Goal: Navigation & Orientation: Find specific page/section

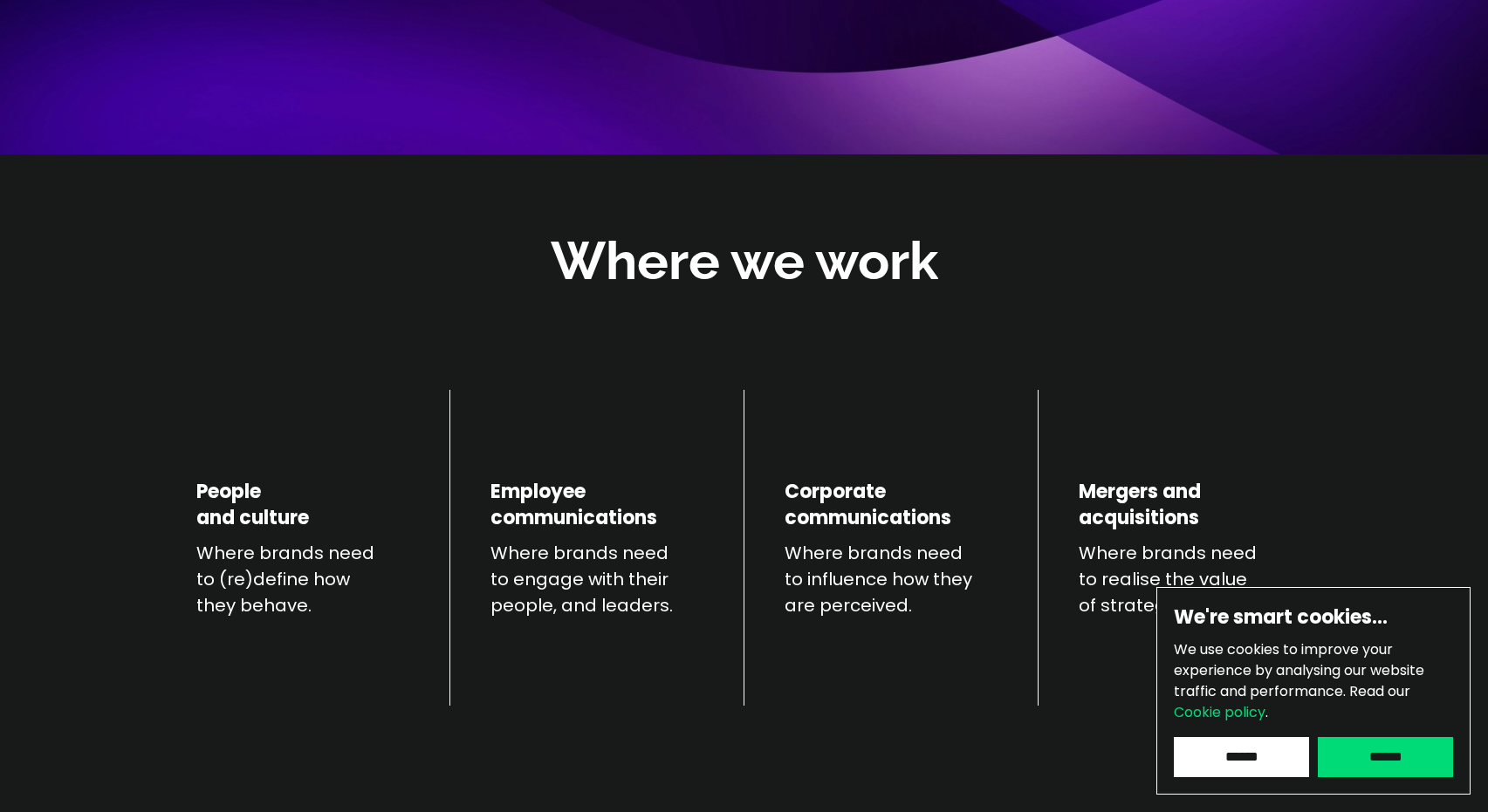
scroll to position [453, 0]
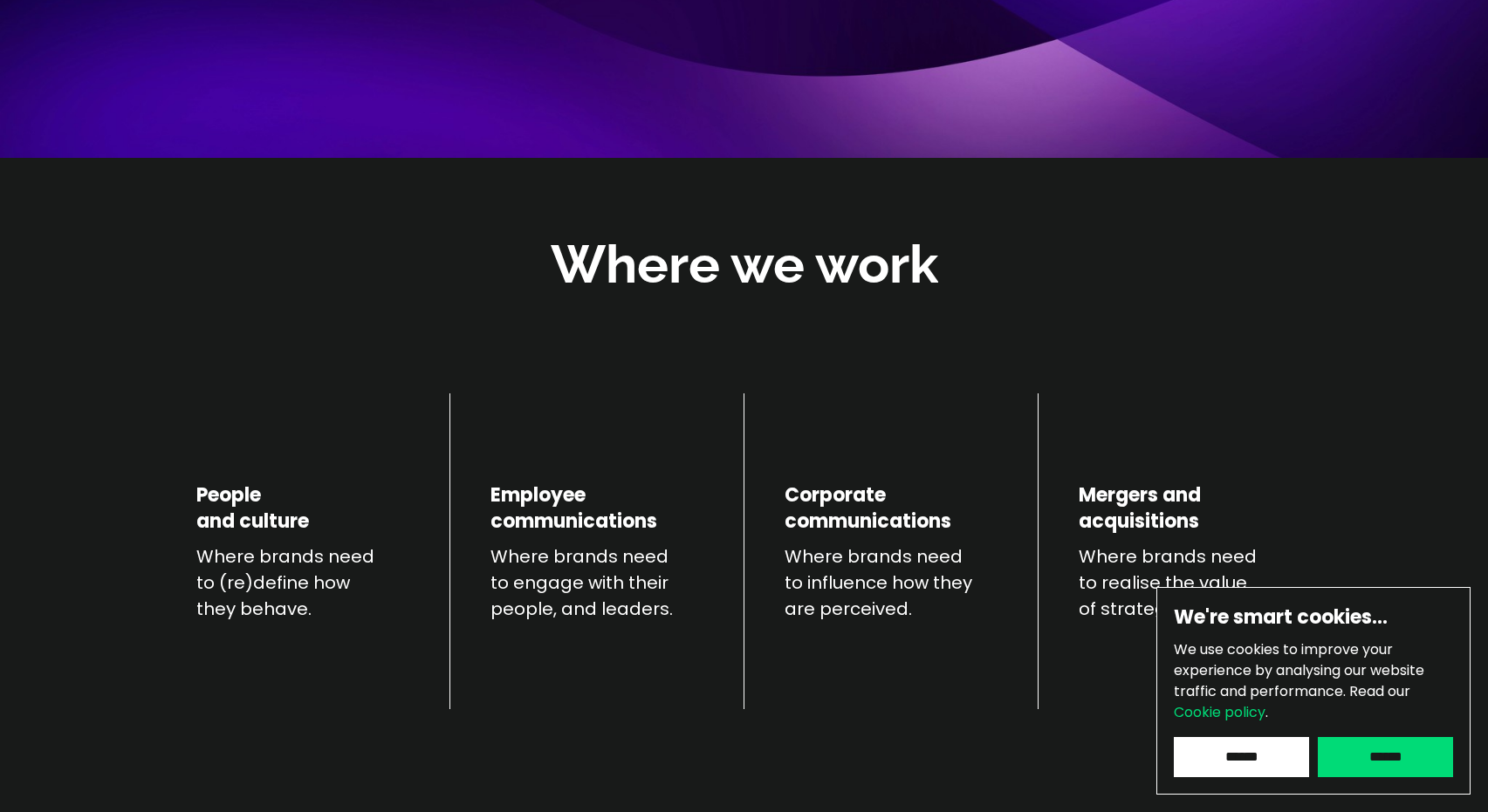
click at [1367, 778] on div "We're smart cookies… We use cookies to improve your experience by analysing our…" at bounding box center [1314, 691] width 314 height 208
click at [1372, 761] on input "******" at bounding box center [1385, 757] width 136 height 40
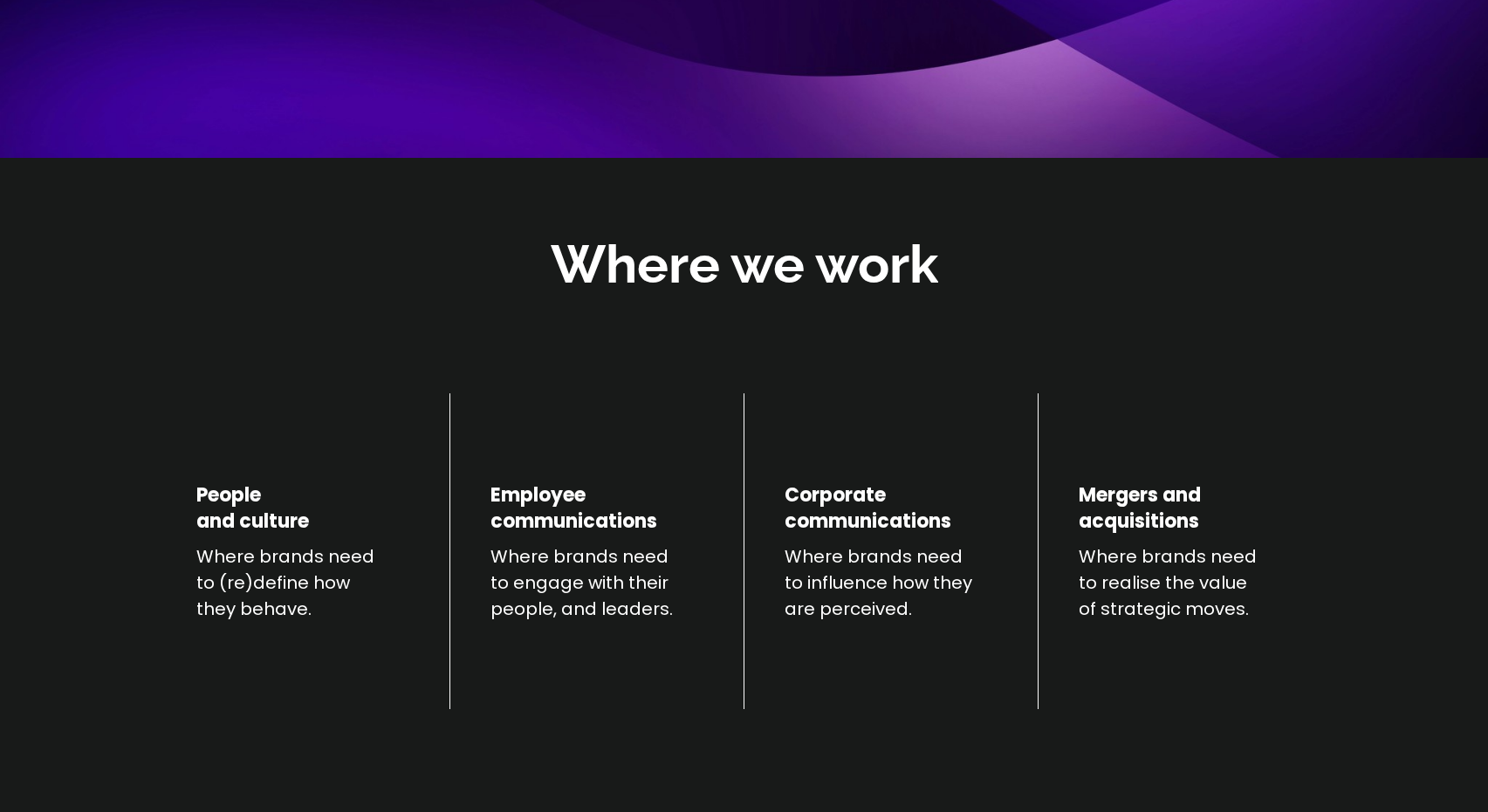
scroll to position [0, 0]
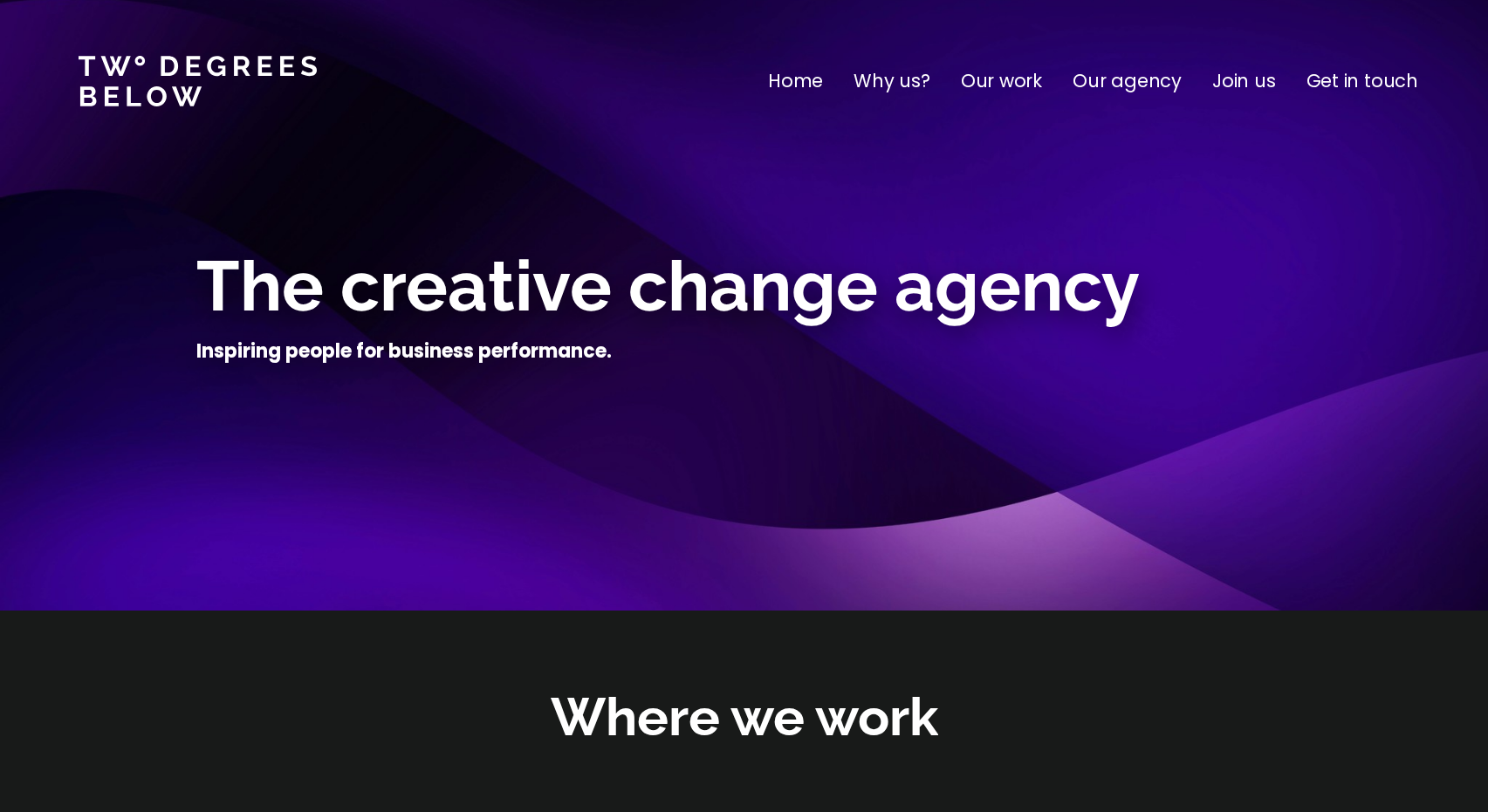
click at [1019, 90] on p "Our work" at bounding box center [1001, 80] width 81 height 28
click at [1343, 73] on p "Get in touch" at bounding box center [1362, 80] width 112 height 28
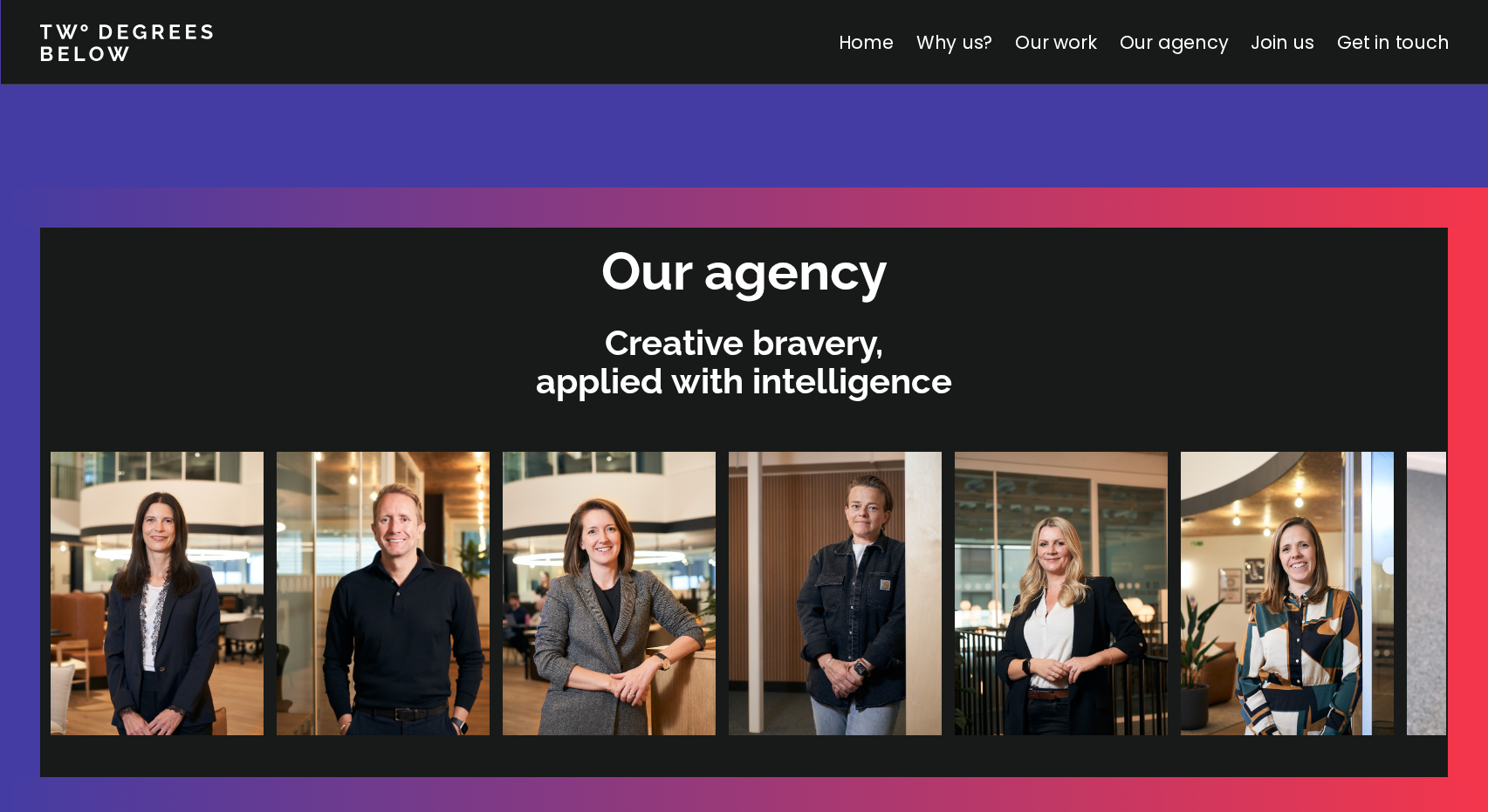
scroll to position [3521, 0]
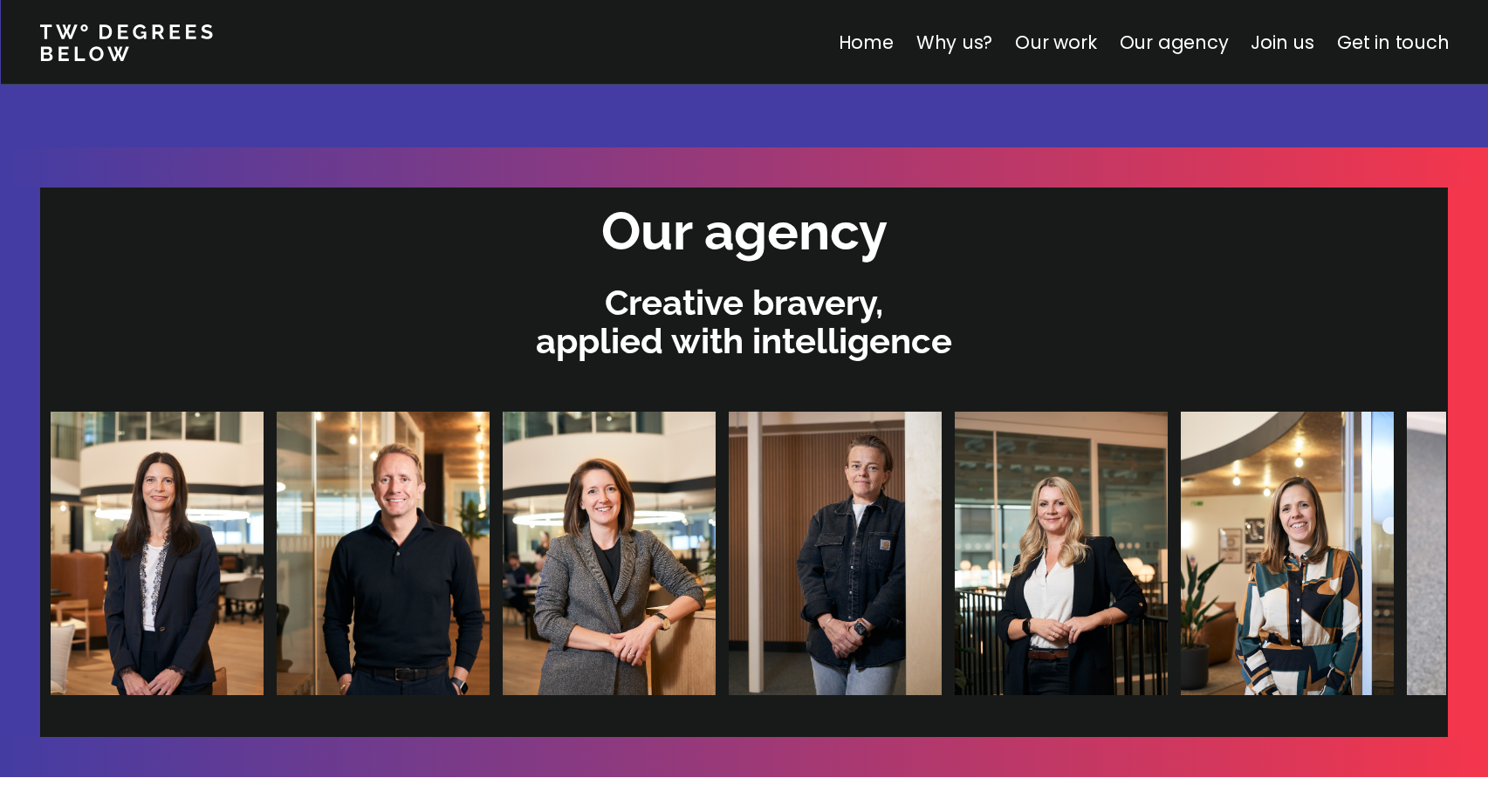
scroll to position [3571, 0]
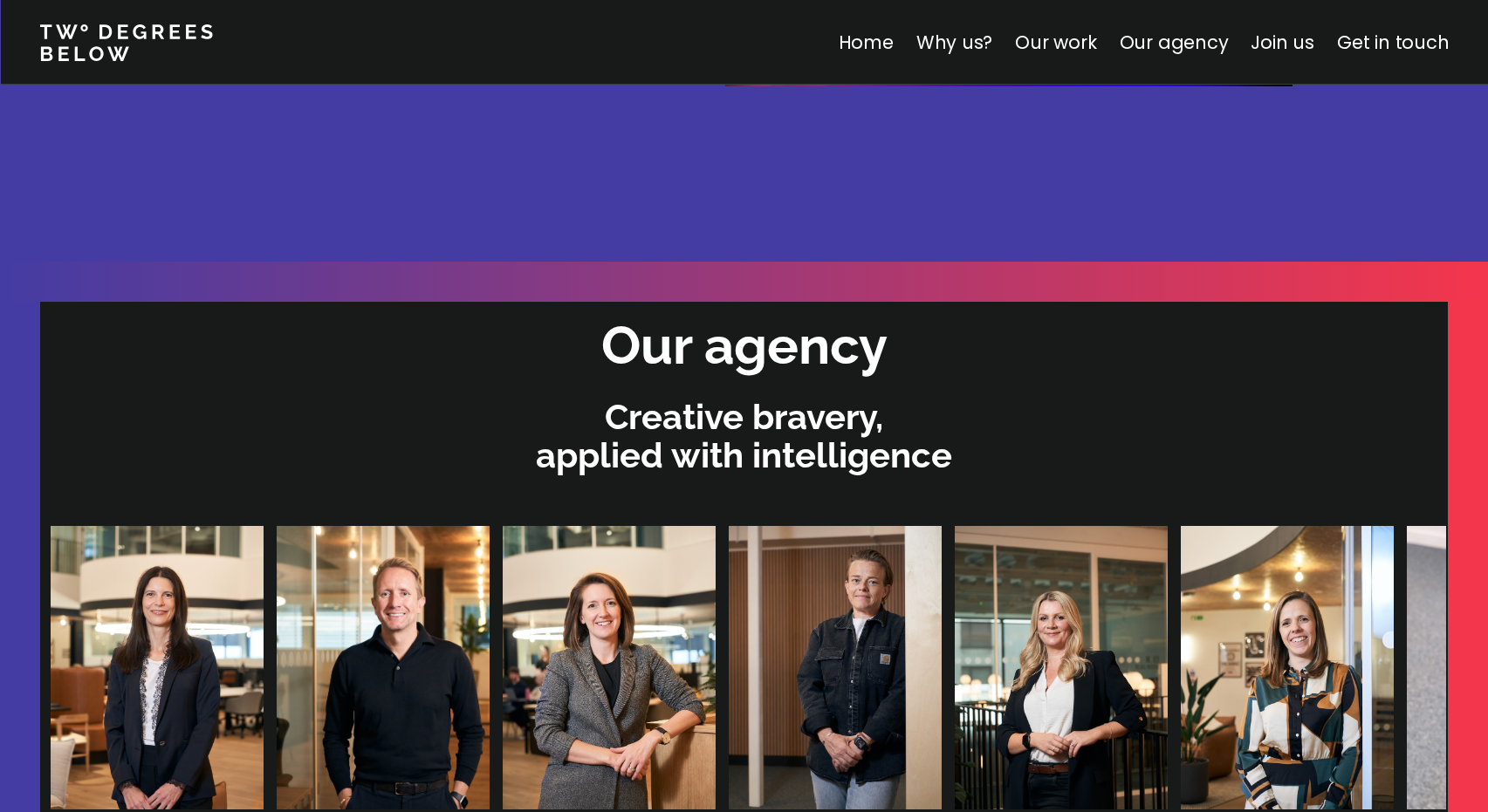
scroll to position [3449, 0]
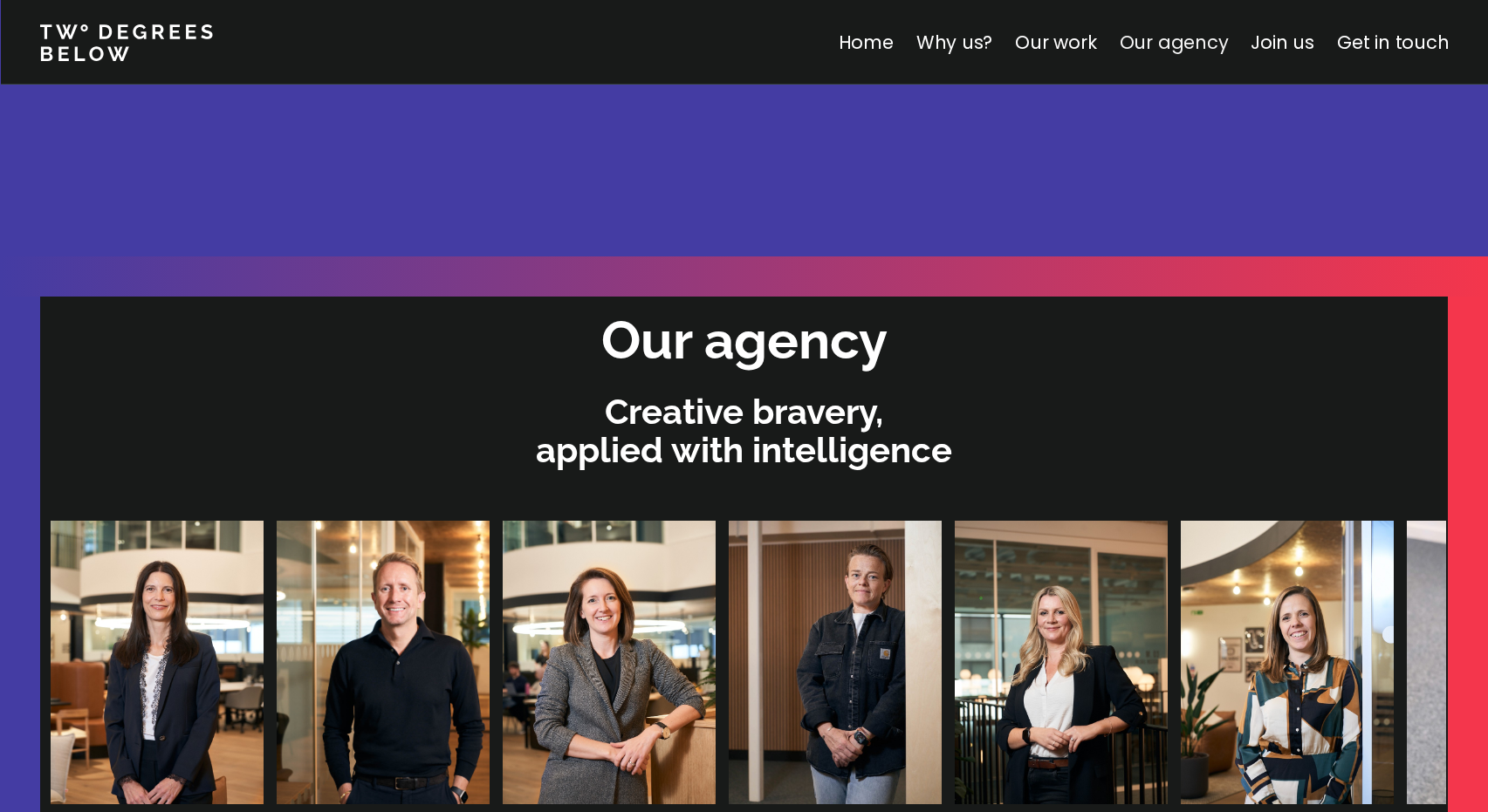
click at [1195, 42] on link "Our agency" at bounding box center [1173, 42] width 109 height 25
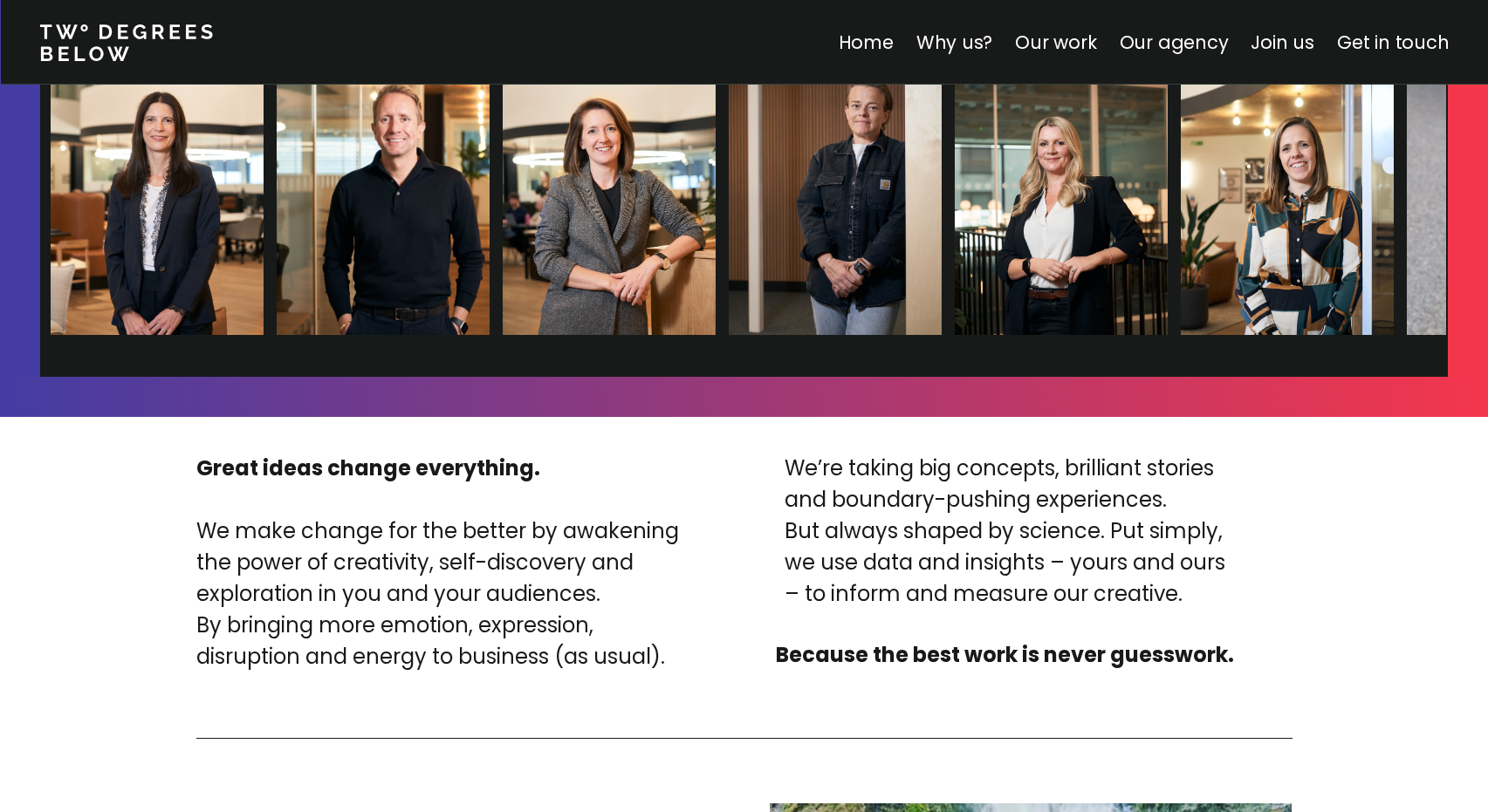
scroll to position [3917, 0]
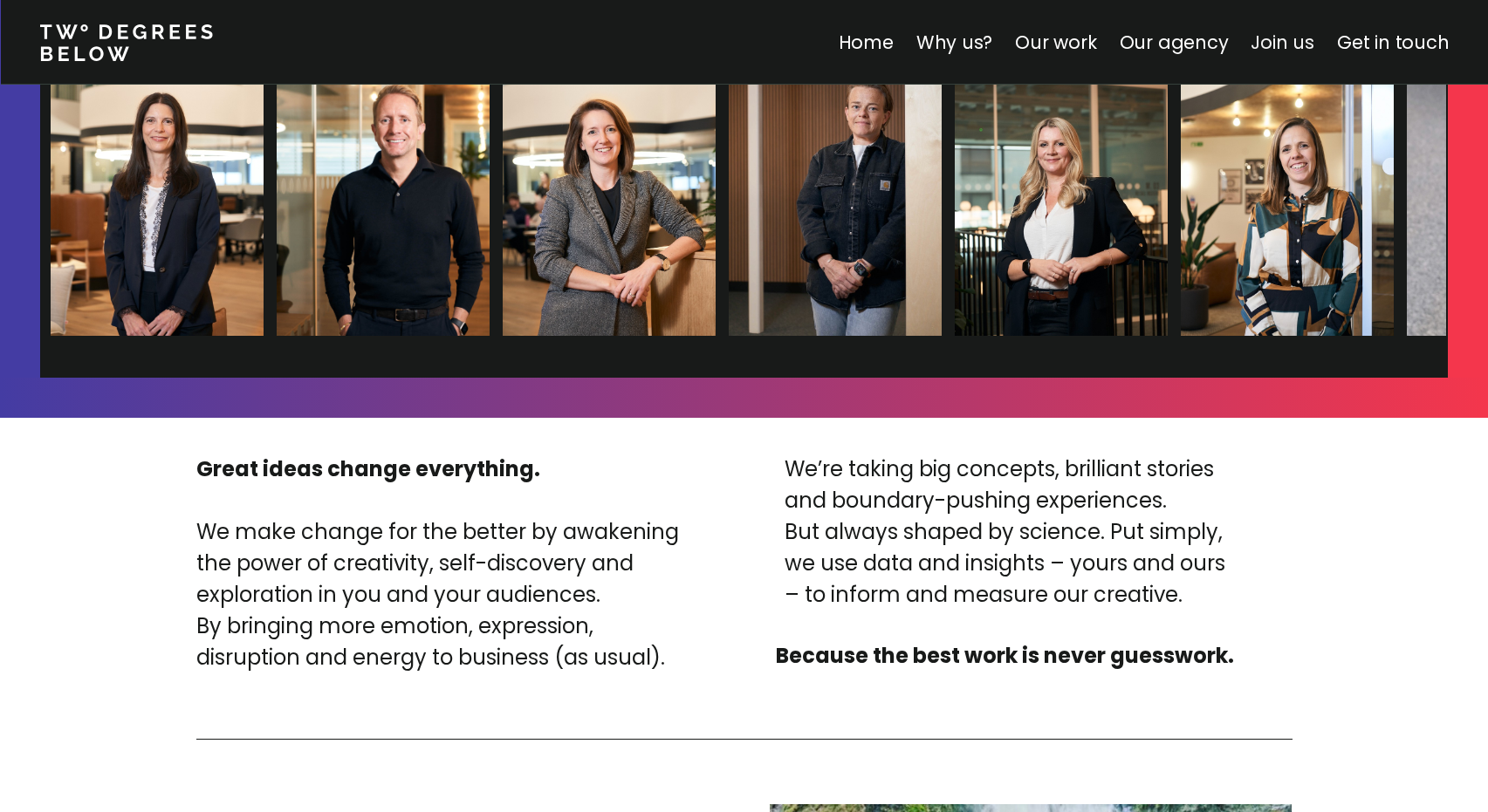
click at [1286, 46] on link "Join us" at bounding box center [1282, 42] width 64 height 25
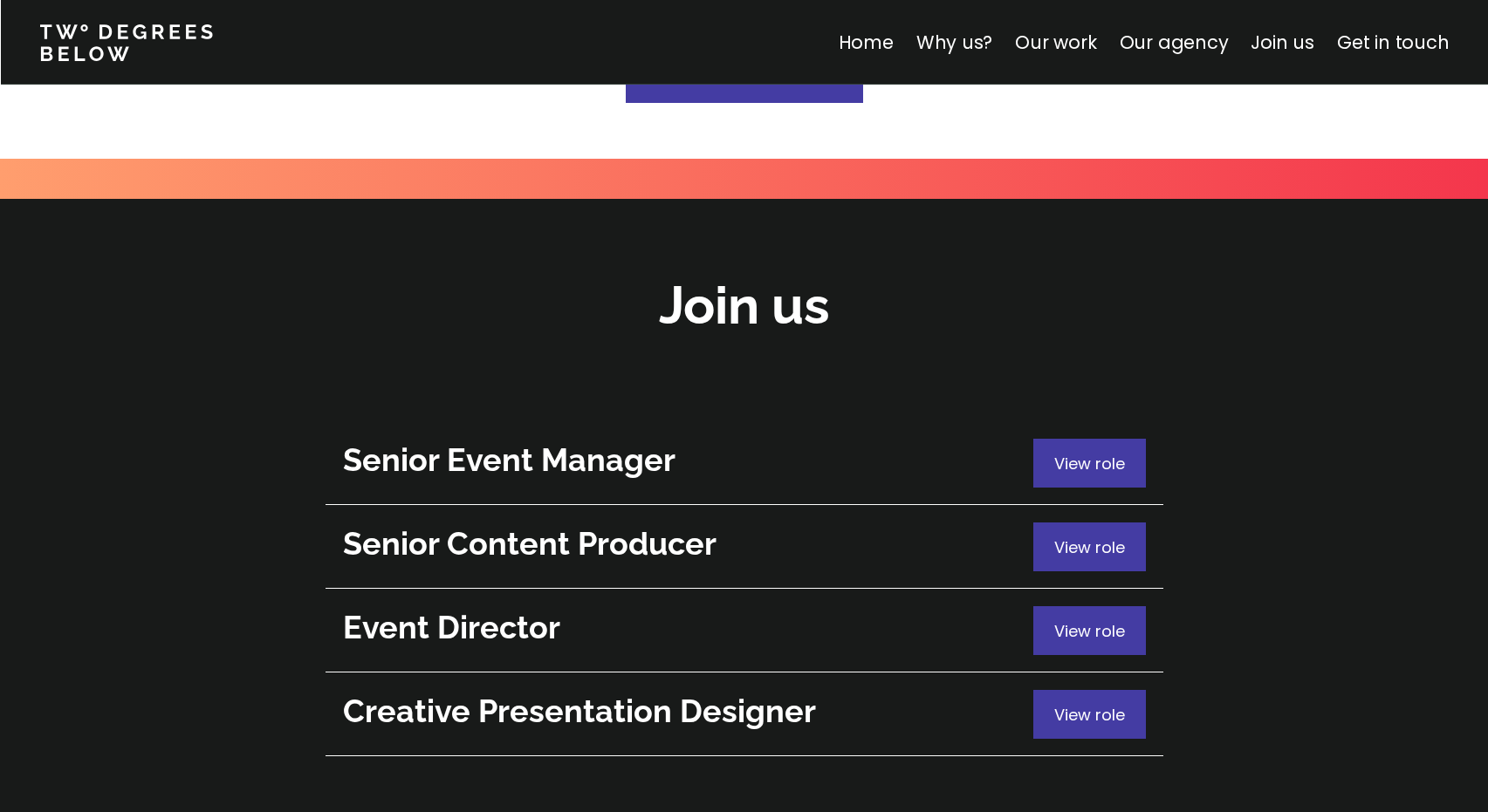
scroll to position [6191, 0]
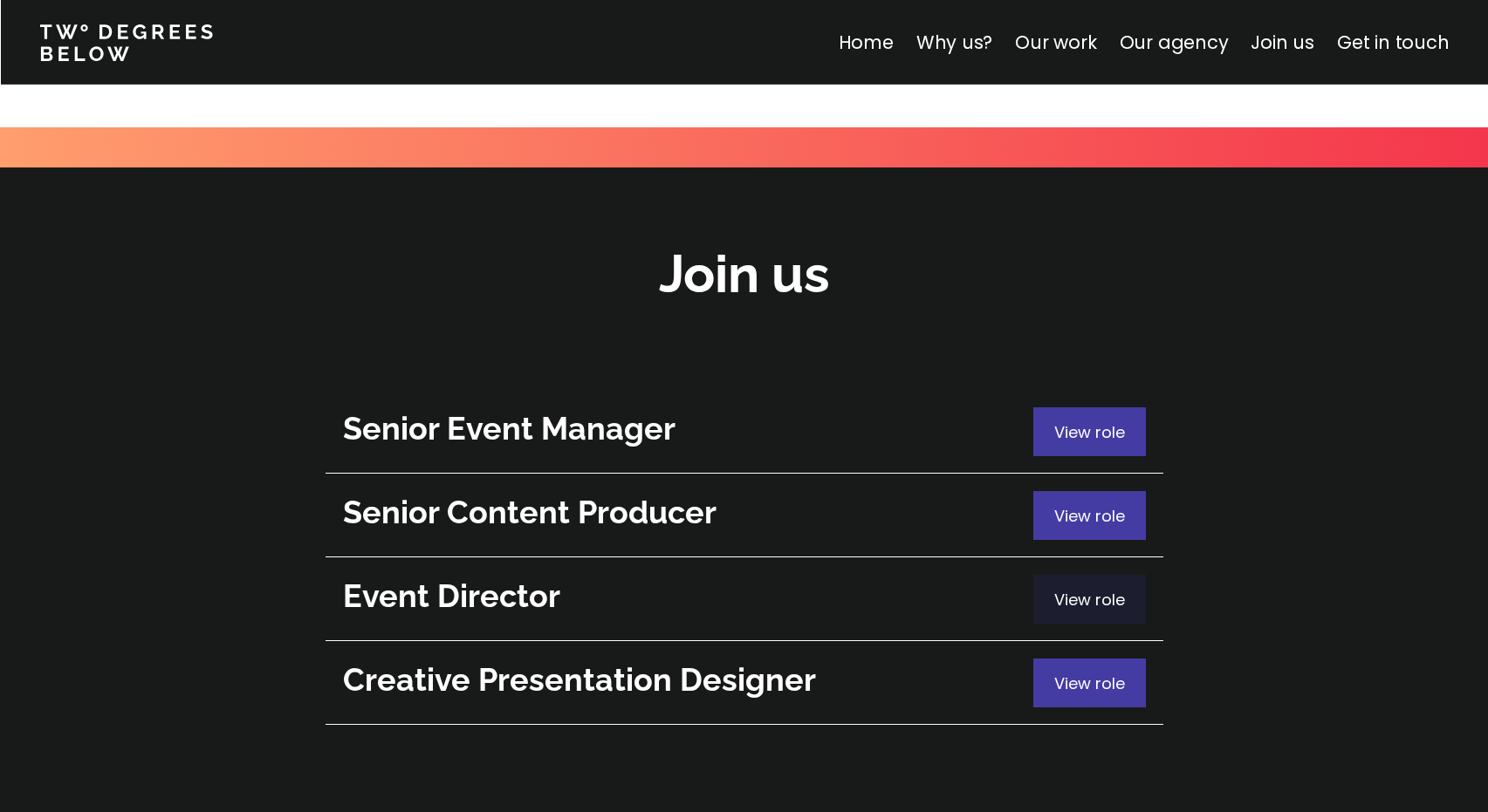
click at [1081, 589] on span "View role" at bounding box center [1090, 600] width 70 height 22
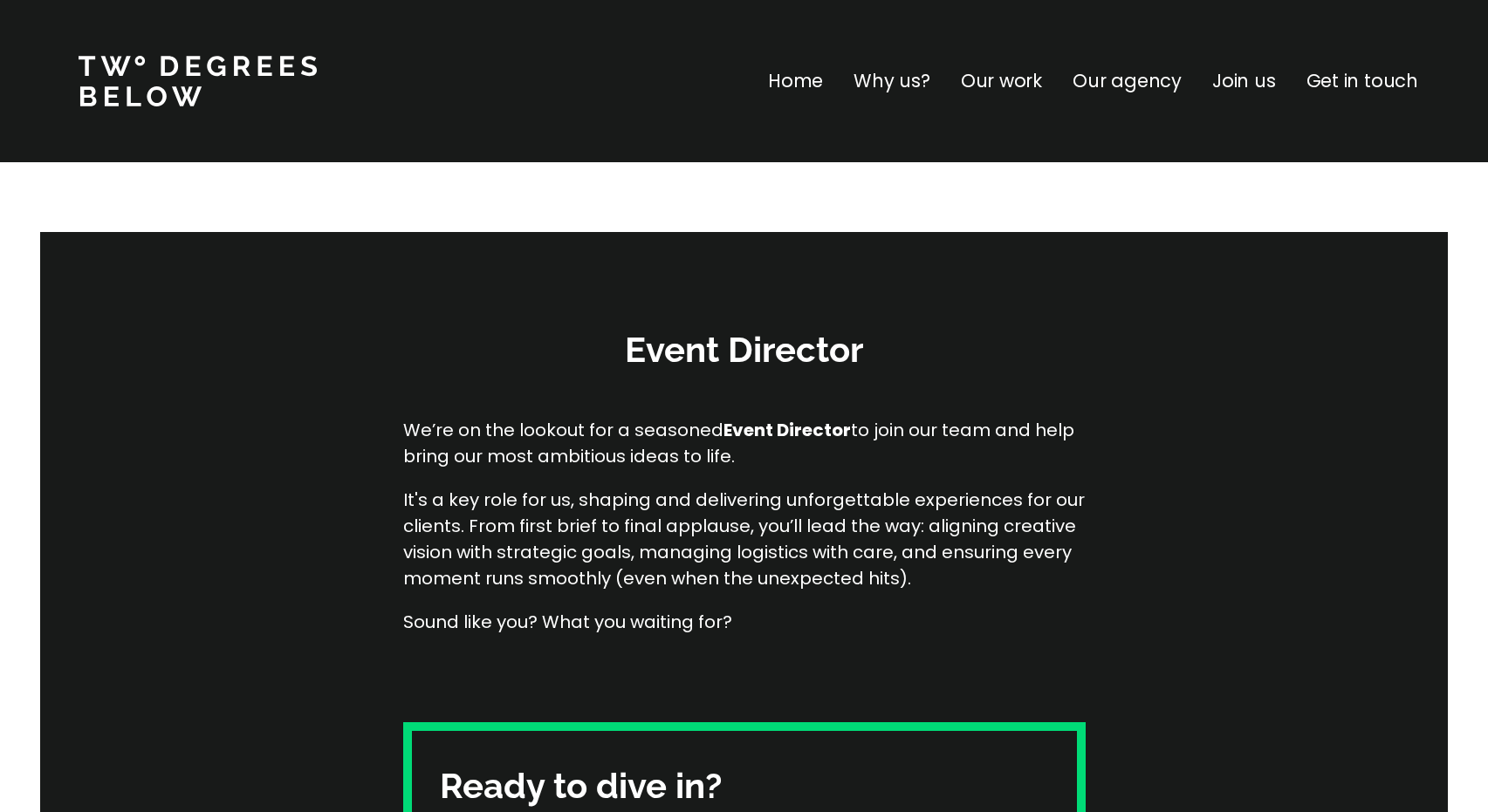
click at [800, 88] on p "Home" at bounding box center [795, 80] width 55 height 28
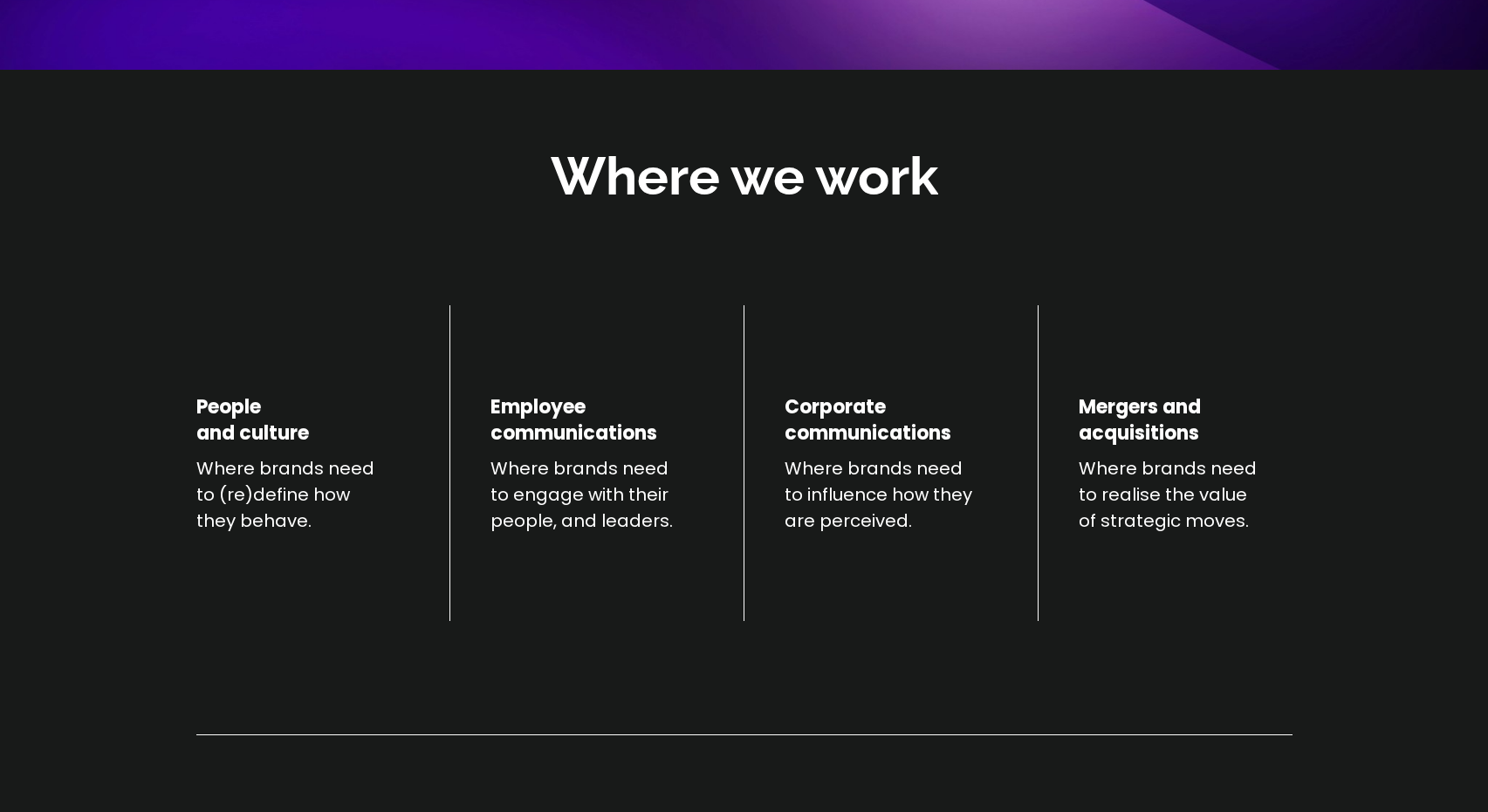
scroll to position [487, 0]
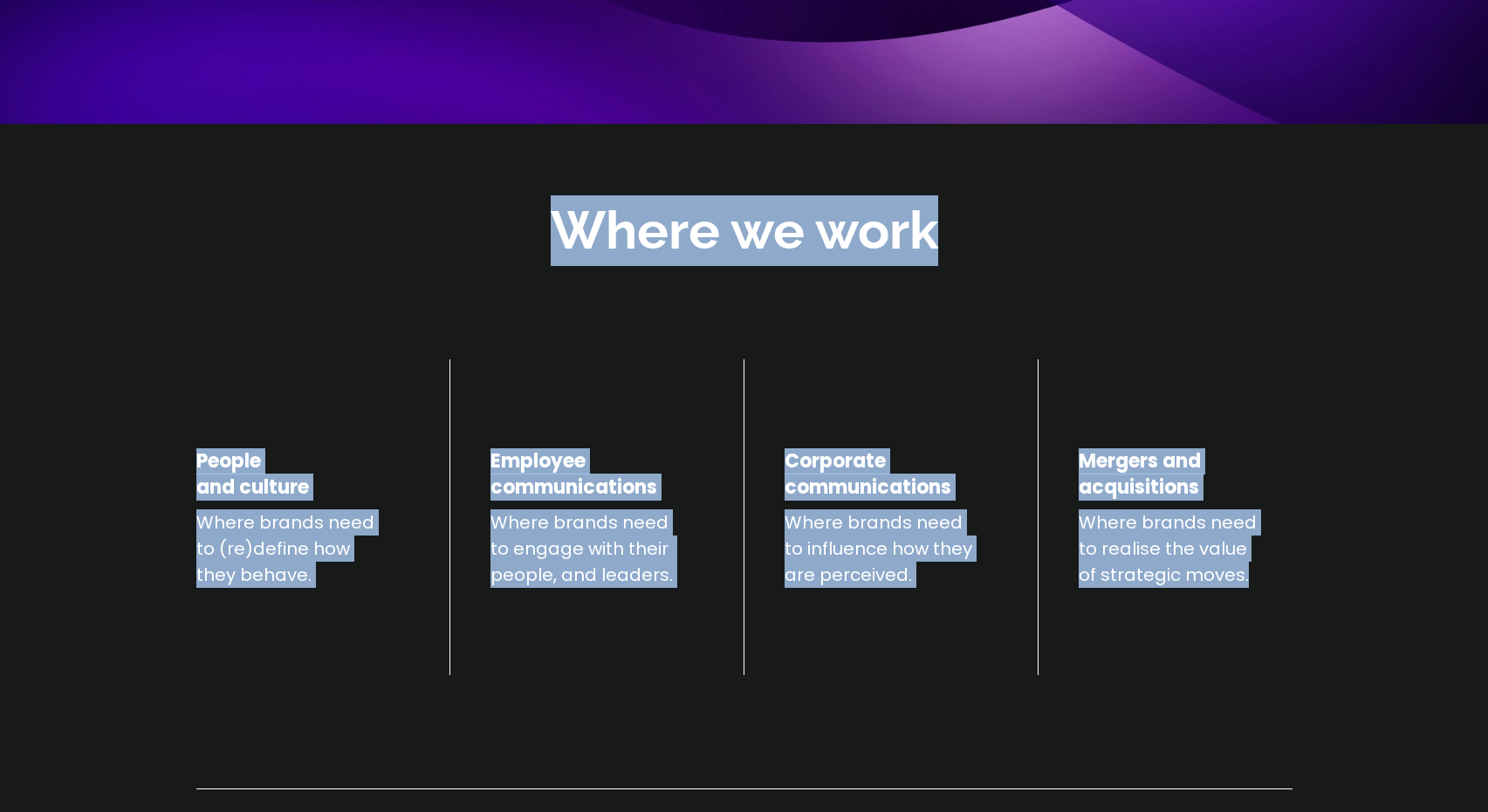
drag, startPoint x: 557, startPoint y: 229, endPoint x: 1293, endPoint y: 571, distance: 811.6
